Goal: Find specific page/section: Find specific page/section

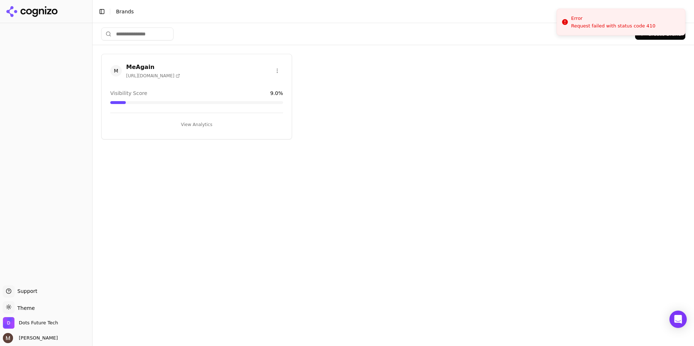
click at [41, 46] on html "Support Support Toggle theme Theme Dots Future Tech [PERSON_NAME] Toggle Sideba…" at bounding box center [347, 173] width 694 height 346
click at [208, 108] on div "MeAgain [URL][DOMAIN_NAME] Visibility Score 9.0 % View Analytics" at bounding box center [196, 97] width 191 height 86
click at [141, 68] on h3 "MeAgain" at bounding box center [153, 67] width 54 height 9
